Goal: Information Seeking & Learning: Learn about a topic

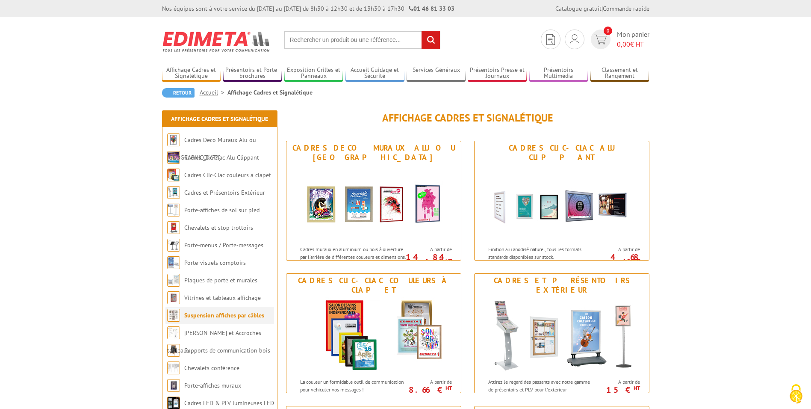
click at [218, 316] on link "Suspension affiches par câbles" at bounding box center [224, 315] width 80 height 8
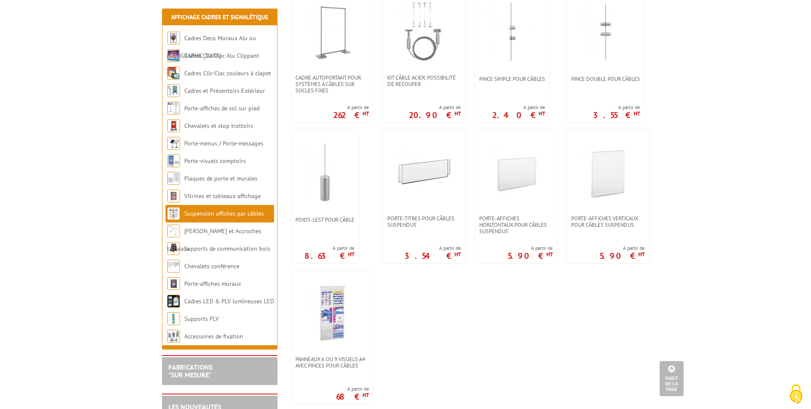
scroll to position [641, 0]
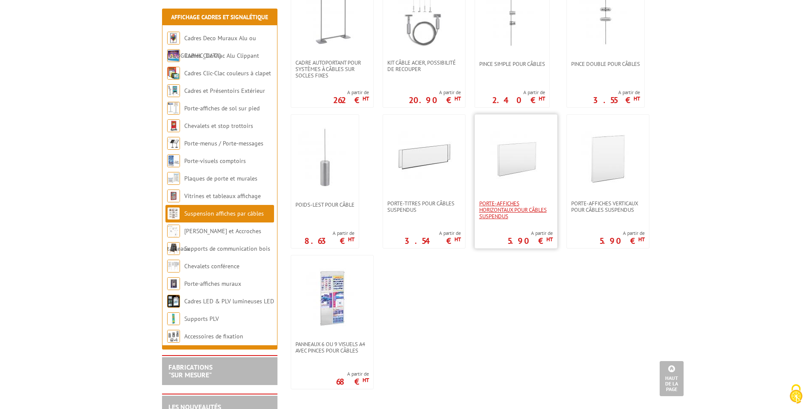
click at [498, 203] on span "Porte-affiches horizontaux pour câbles suspendus" at bounding box center [516, 209] width 74 height 19
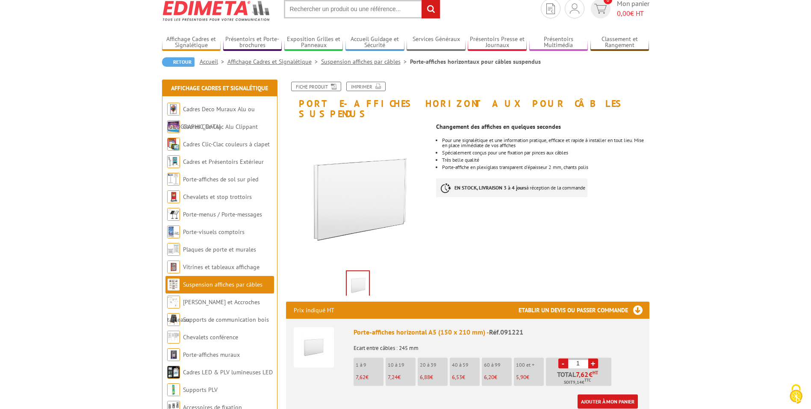
scroll to position [86, 0]
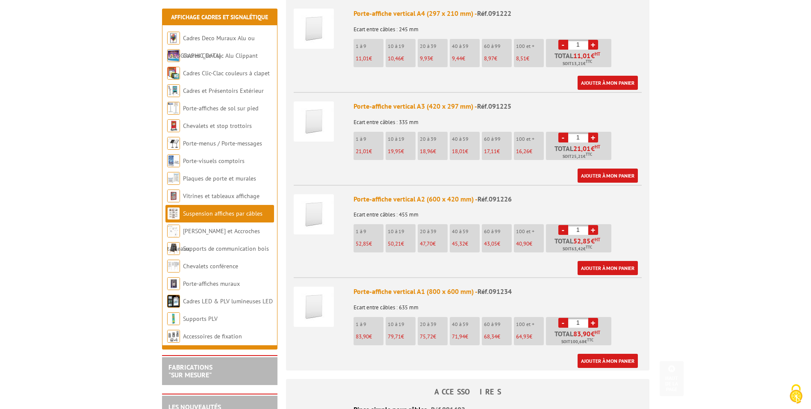
scroll to position [470, 0]
